Goal: Feedback & Contribution: Submit feedback/report problem

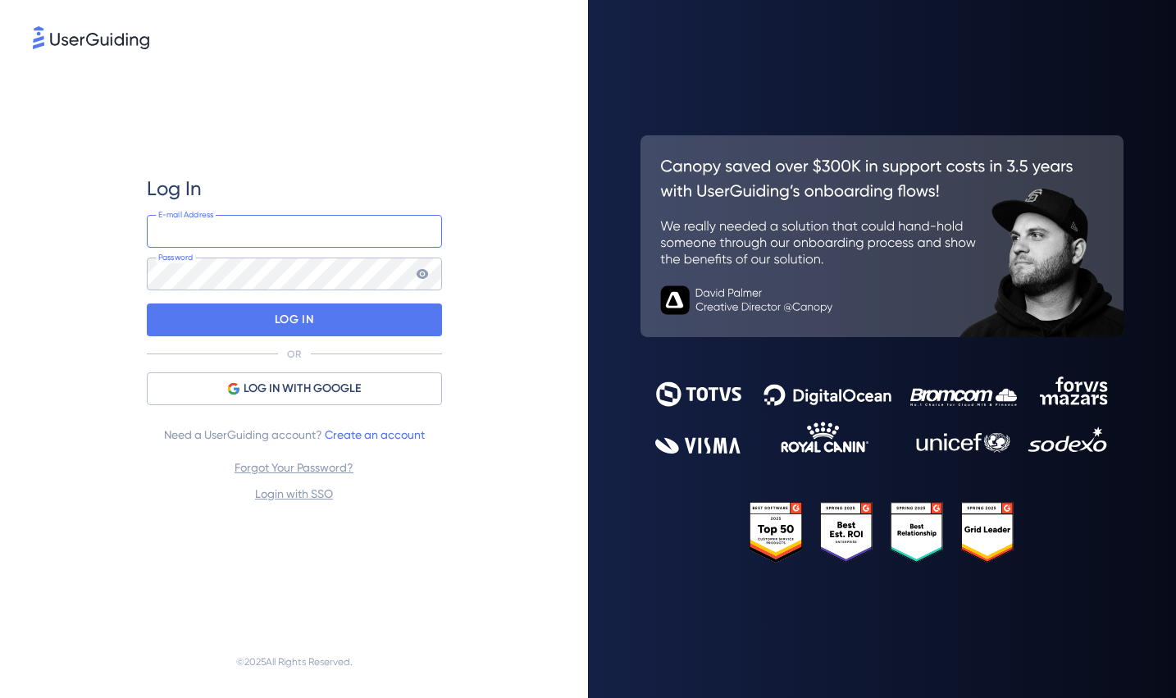
click at [212, 226] on input "email" at bounding box center [294, 231] width 295 height 33
type input "[EMAIL_ADDRESS][DOMAIN_NAME]"
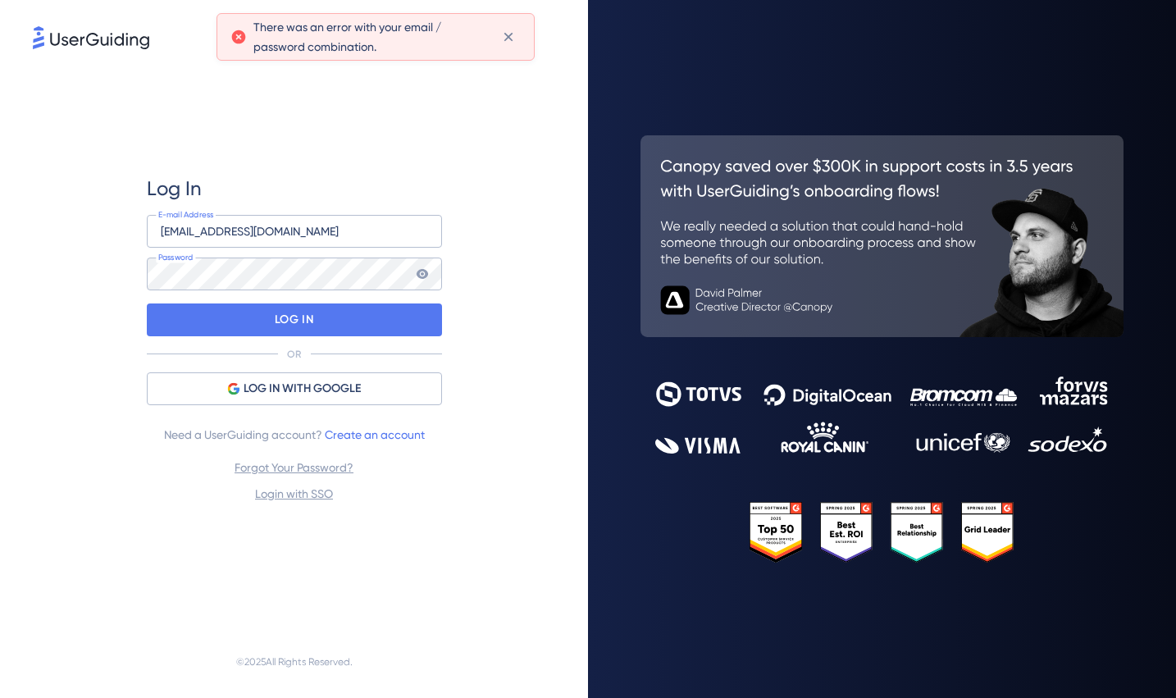
click at [425, 278] on icon at bounding box center [422, 273] width 13 height 13
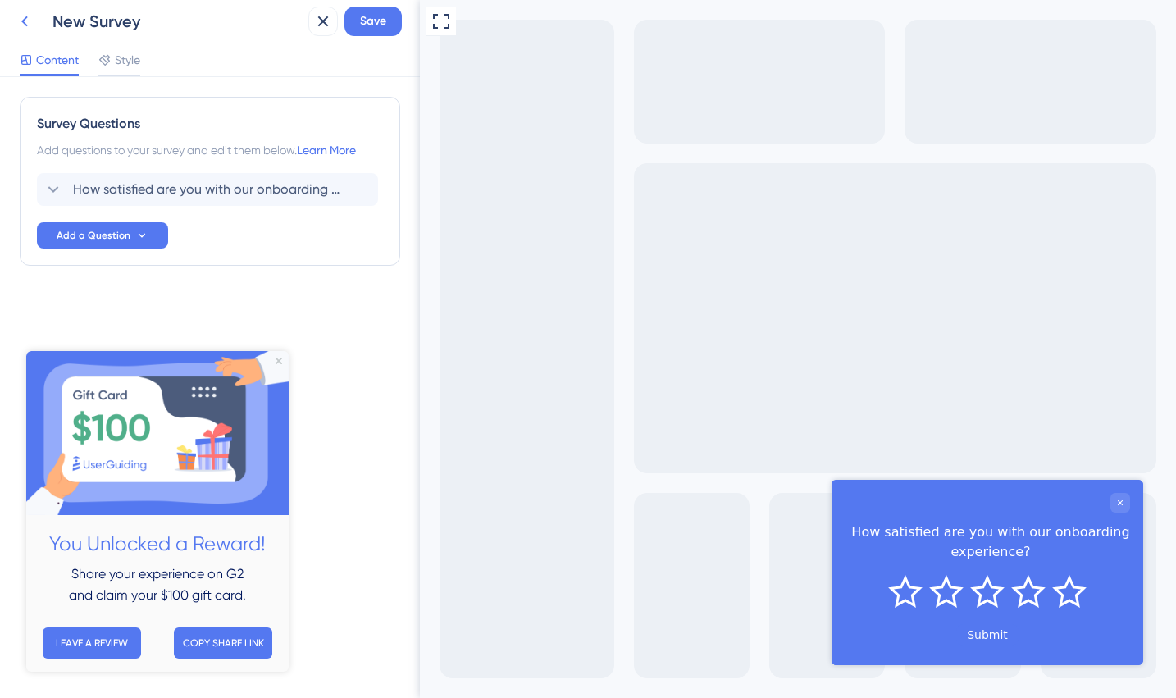
click at [30, 30] on icon at bounding box center [25, 21] width 20 height 20
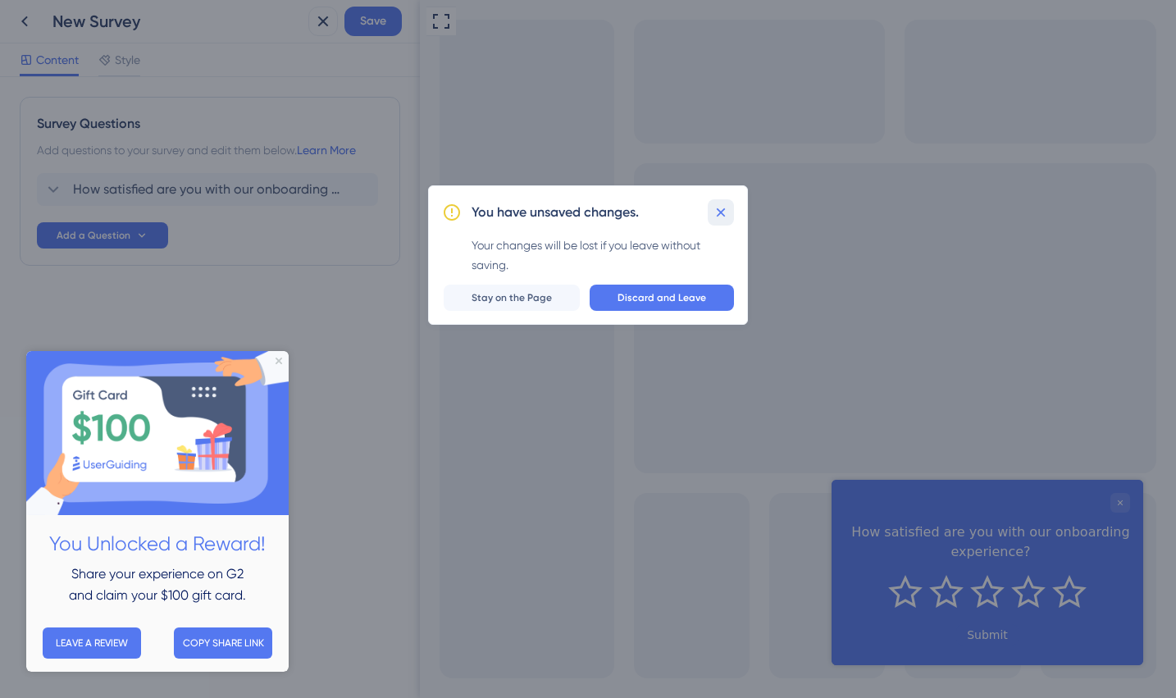
click at [720, 218] on icon at bounding box center [721, 212] width 16 height 16
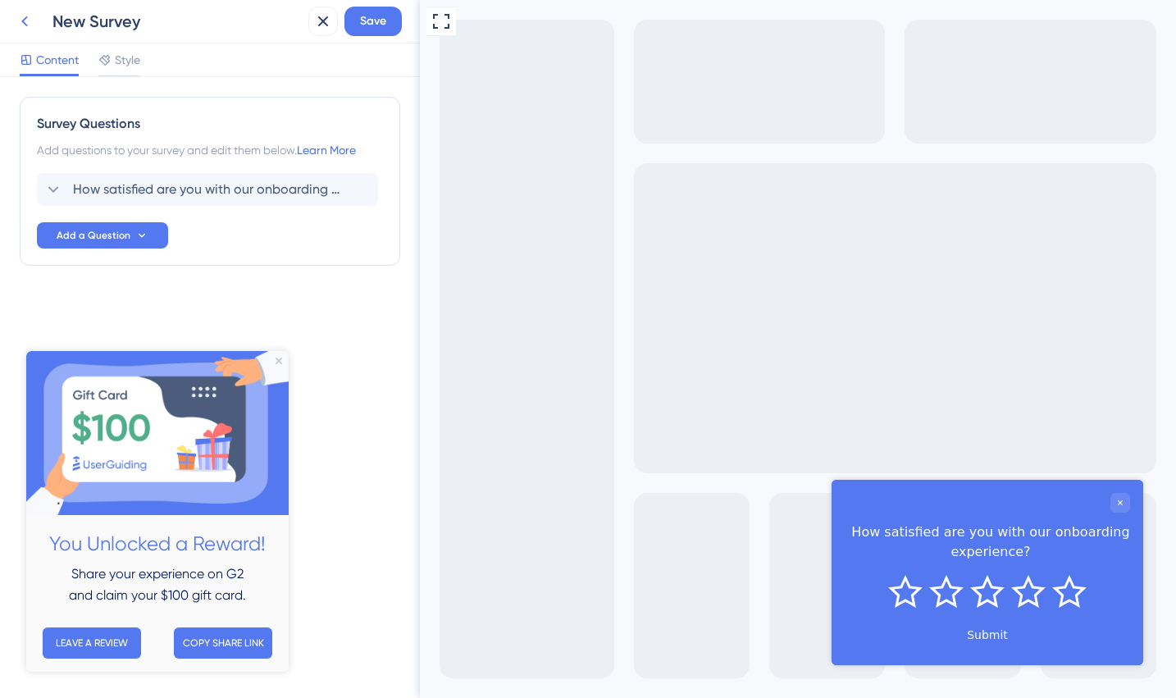
click at [31, 28] on icon at bounding box center [25, 21] width 20 height 20
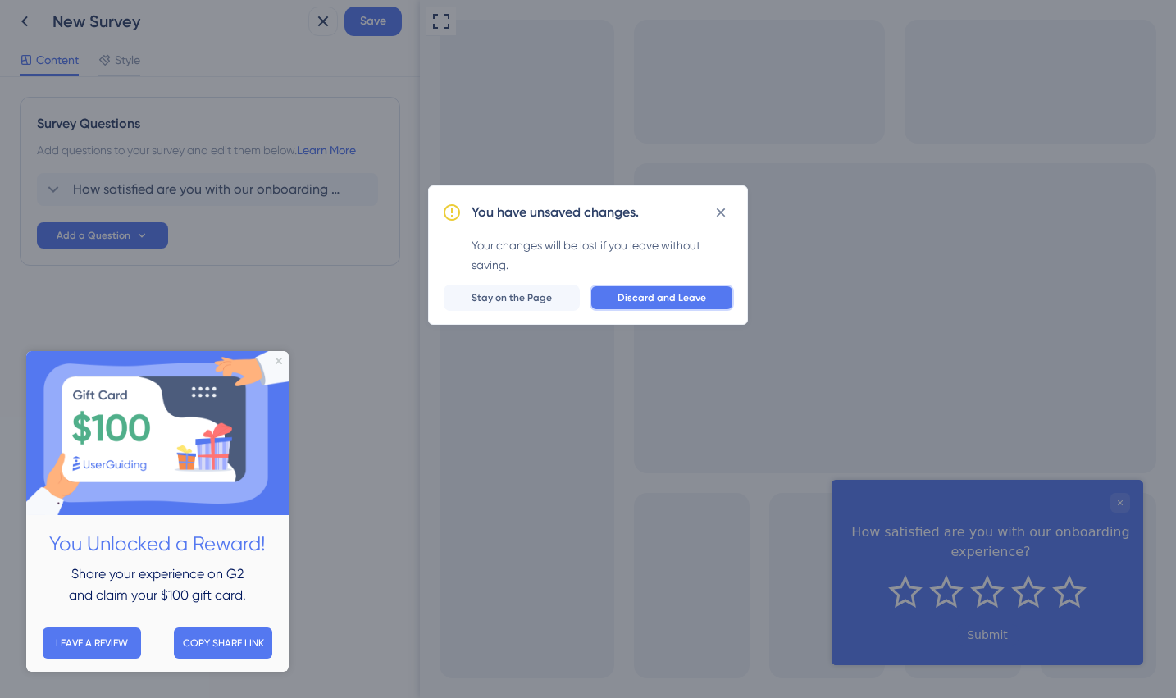
click at [637, 298] on span "Discard and Leave" at bounding box center [662, 297] width 89 height 13
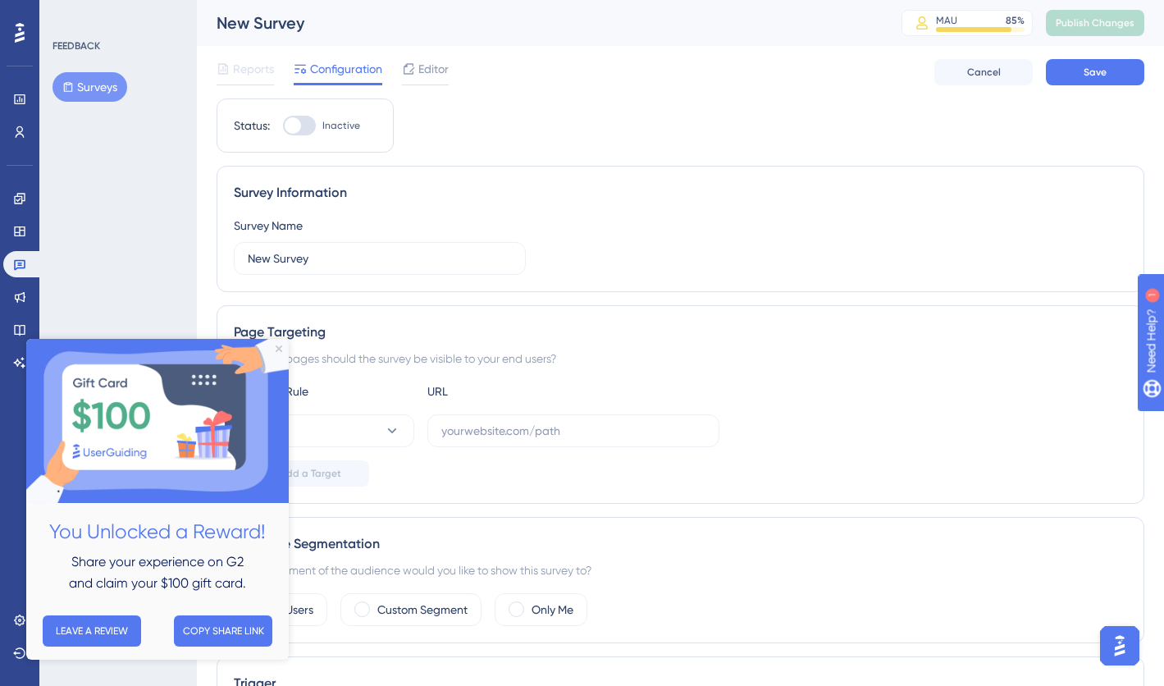
click at [163, 192] on div "FEEDBACK Surveys" at bounding box center [117, 343] width 157 height 686
click at [115, 89] on button "Surveys" at bounding box center [89, 87] width 75 height 30
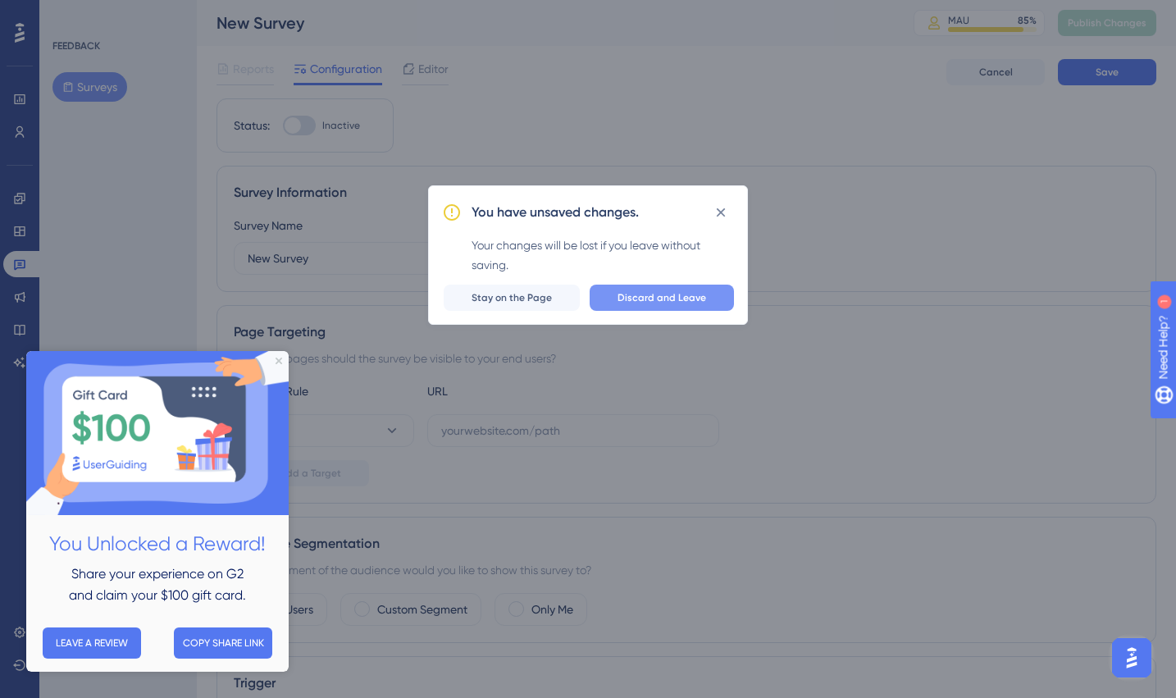
click at [694, 303] on span "Discard and Leave" at bounding box center [662, 297] width 89 height 13
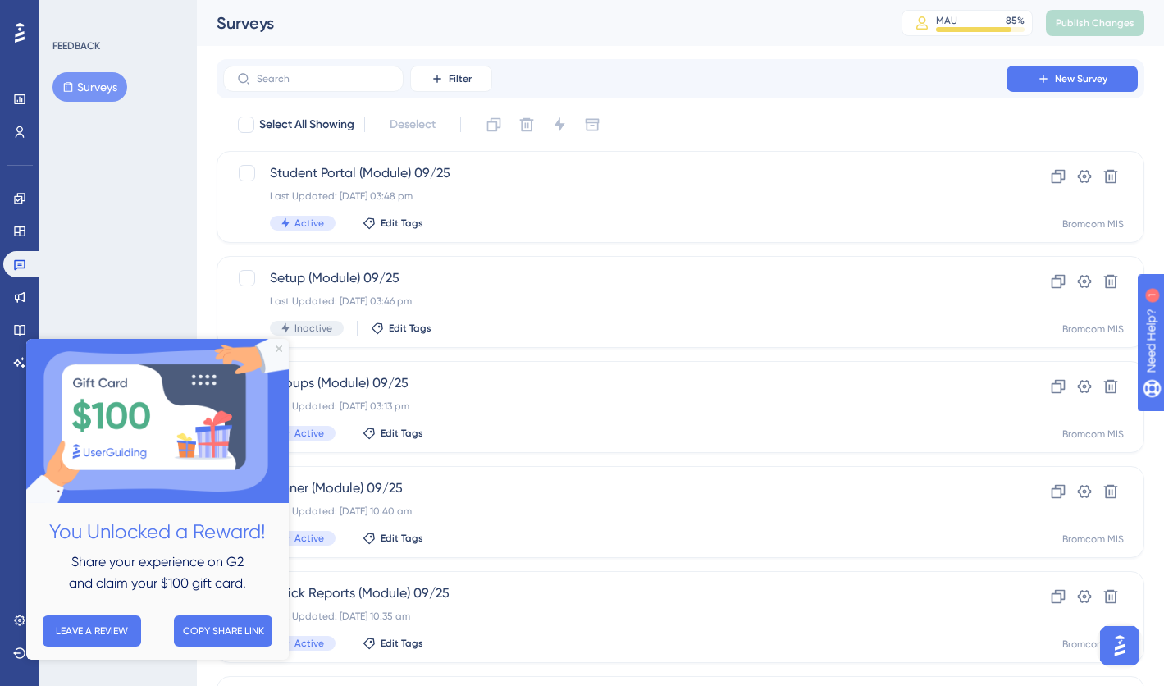
click at [272, 345] on img at bounding box center [157, 421] width 262 height 164
